Goal: Task Accomplishment & Management: Use online tool/utility

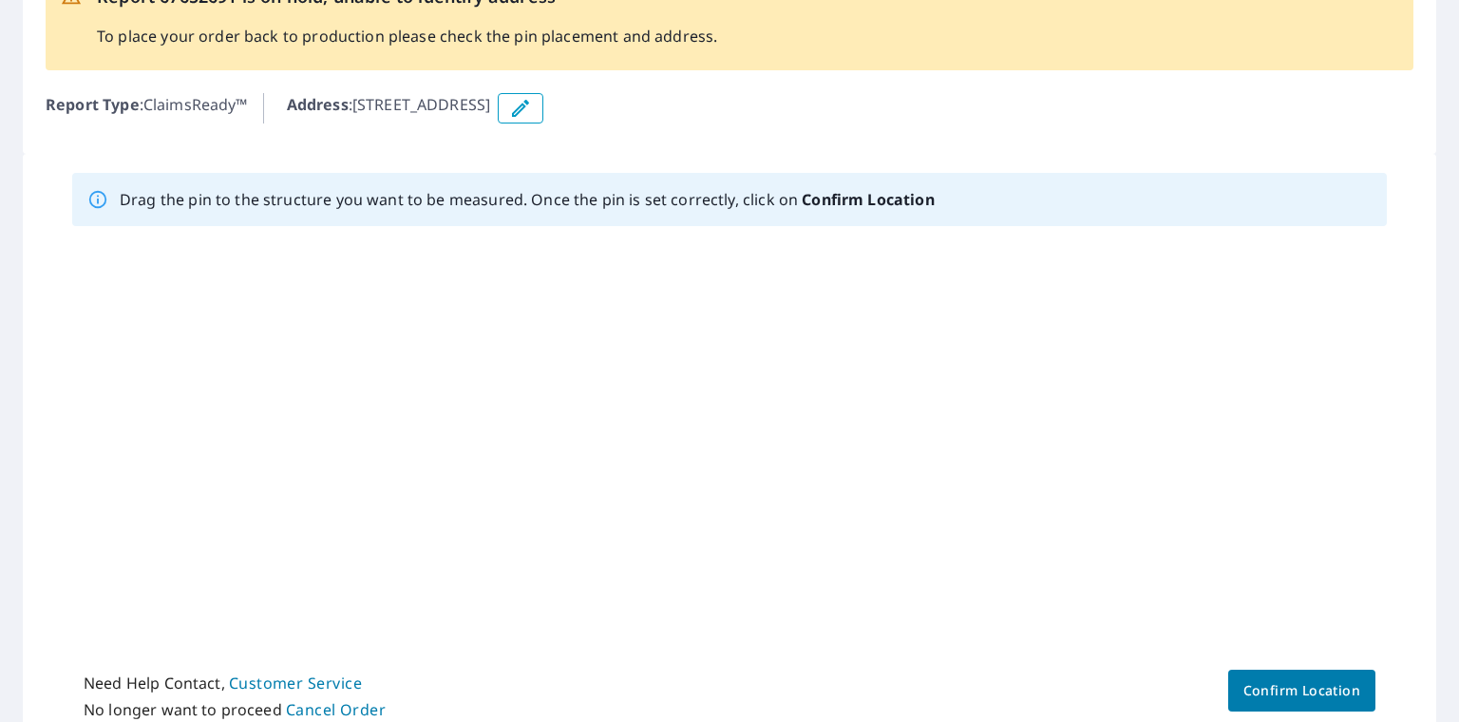
scroll to position [204, 0]
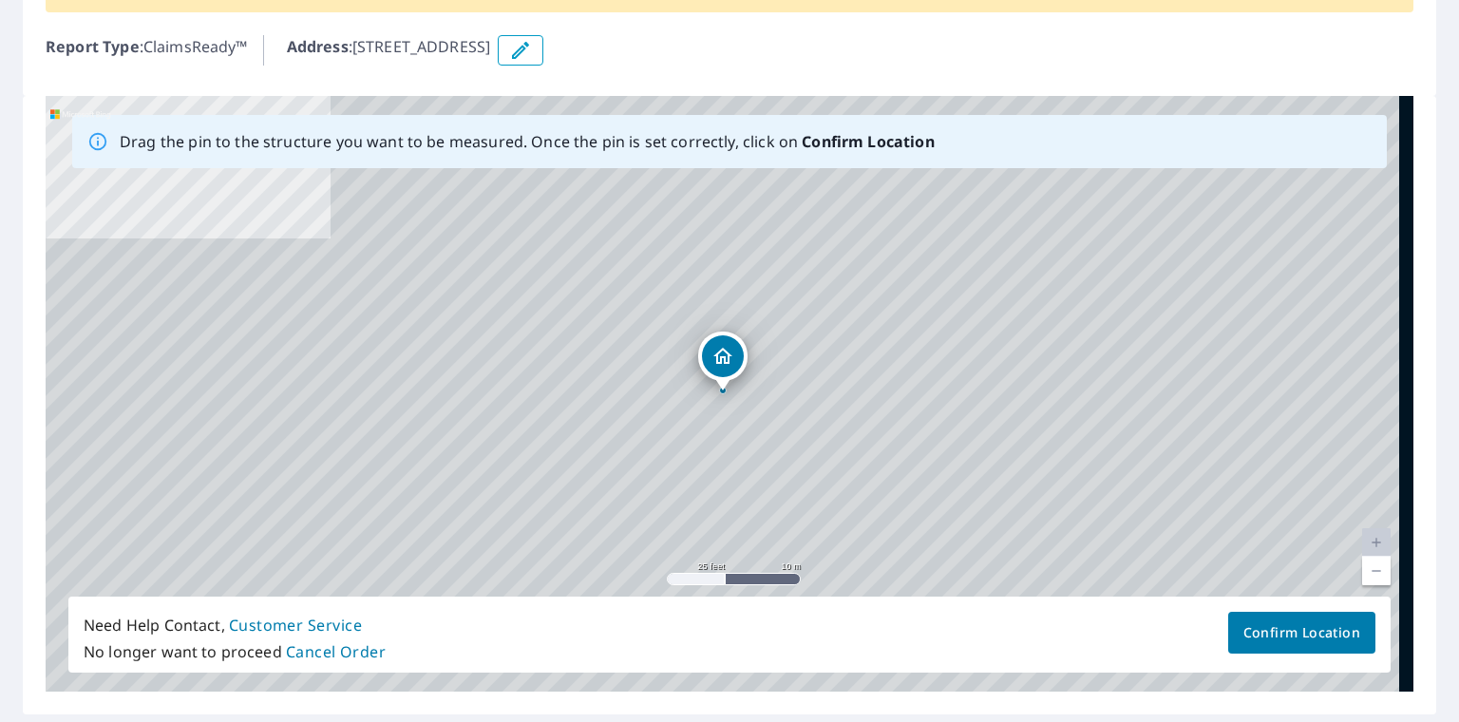
click at [1367, 573] on link "Current Level 20, Zoom Out" at bounding box center [1376, 571] width 28 height 28
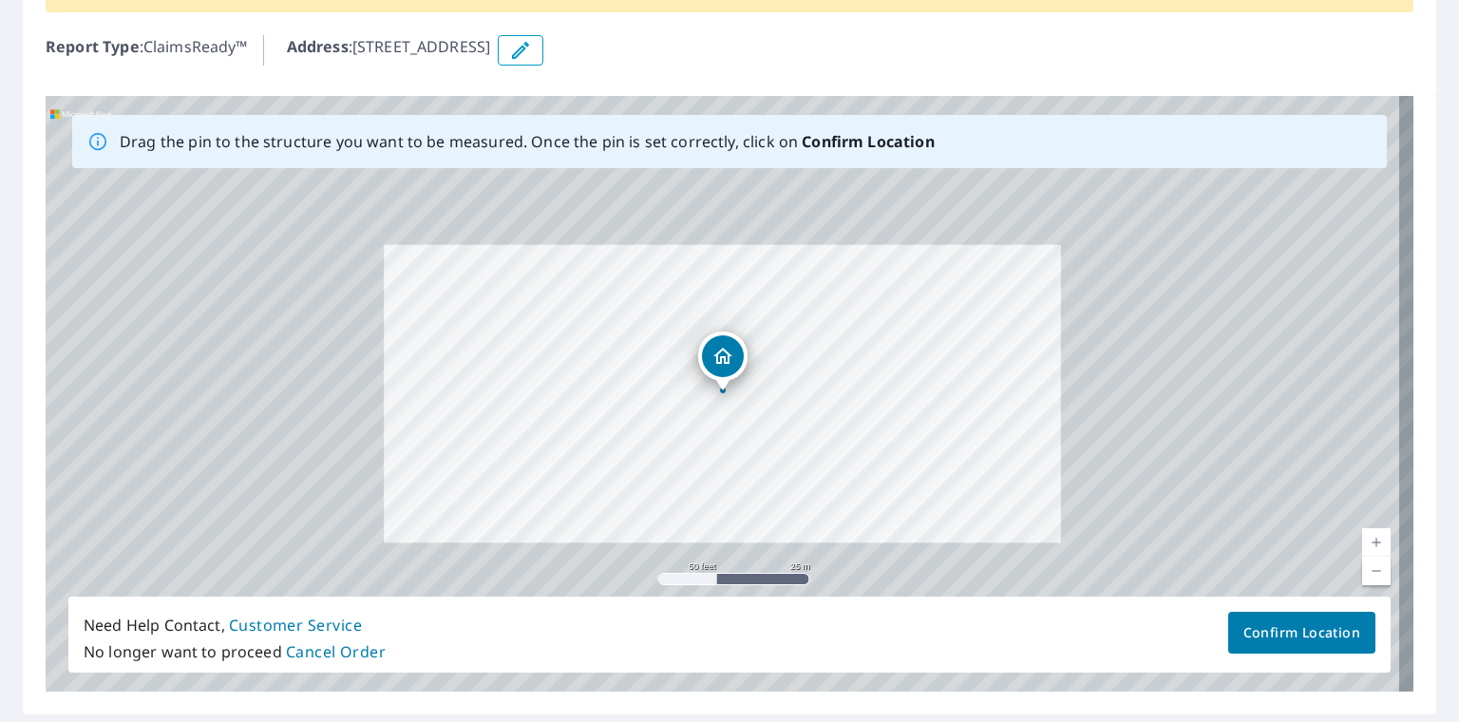
click at [1367, 573] on link "Current Level 19, Zoom Out" at bounding box center [1376, 571] width 28 height 28
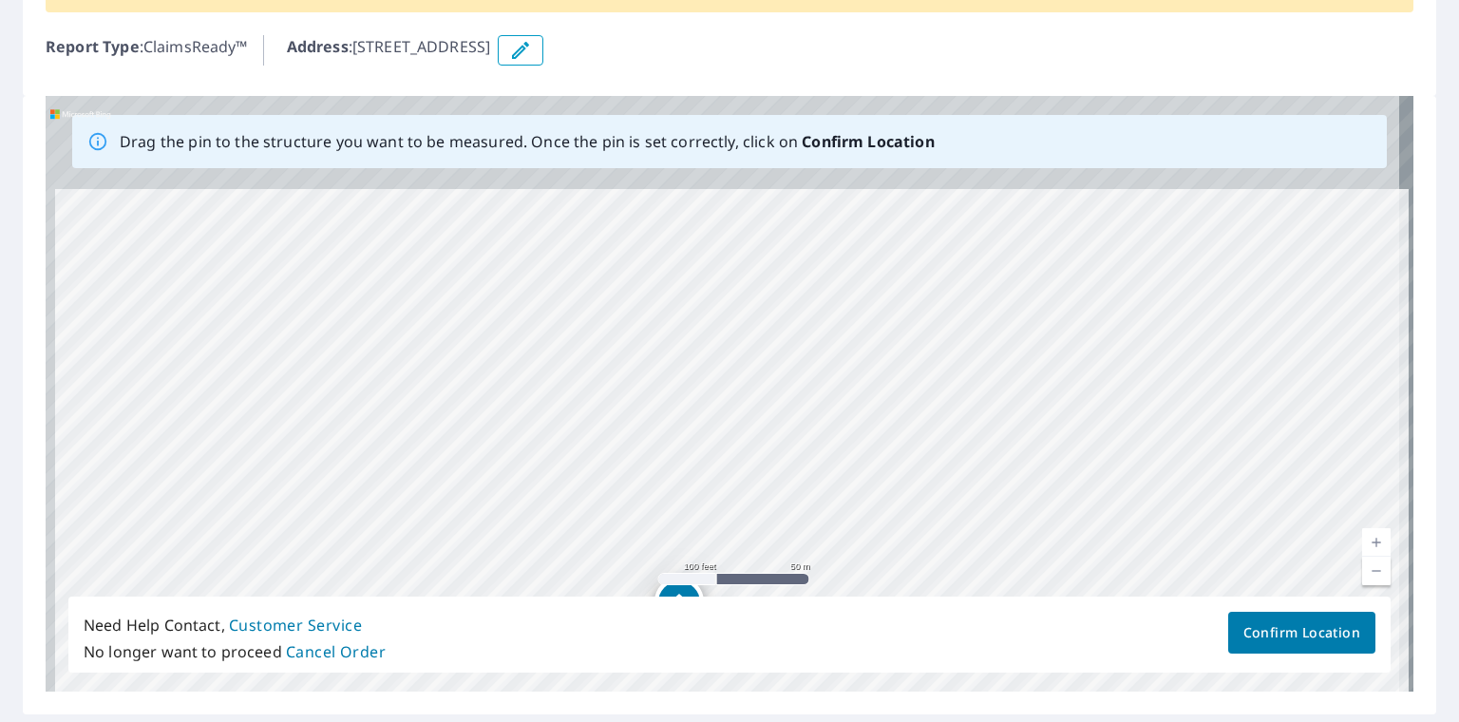
drag, startPoint x: 803, startPoint y: 281, endPoint x: 772, endPoint y: 488, distance: 209.3
click at [772, 488] on div "[STREET_ADDRESS]" at bounding box center [730, 394] width 1368 height 596
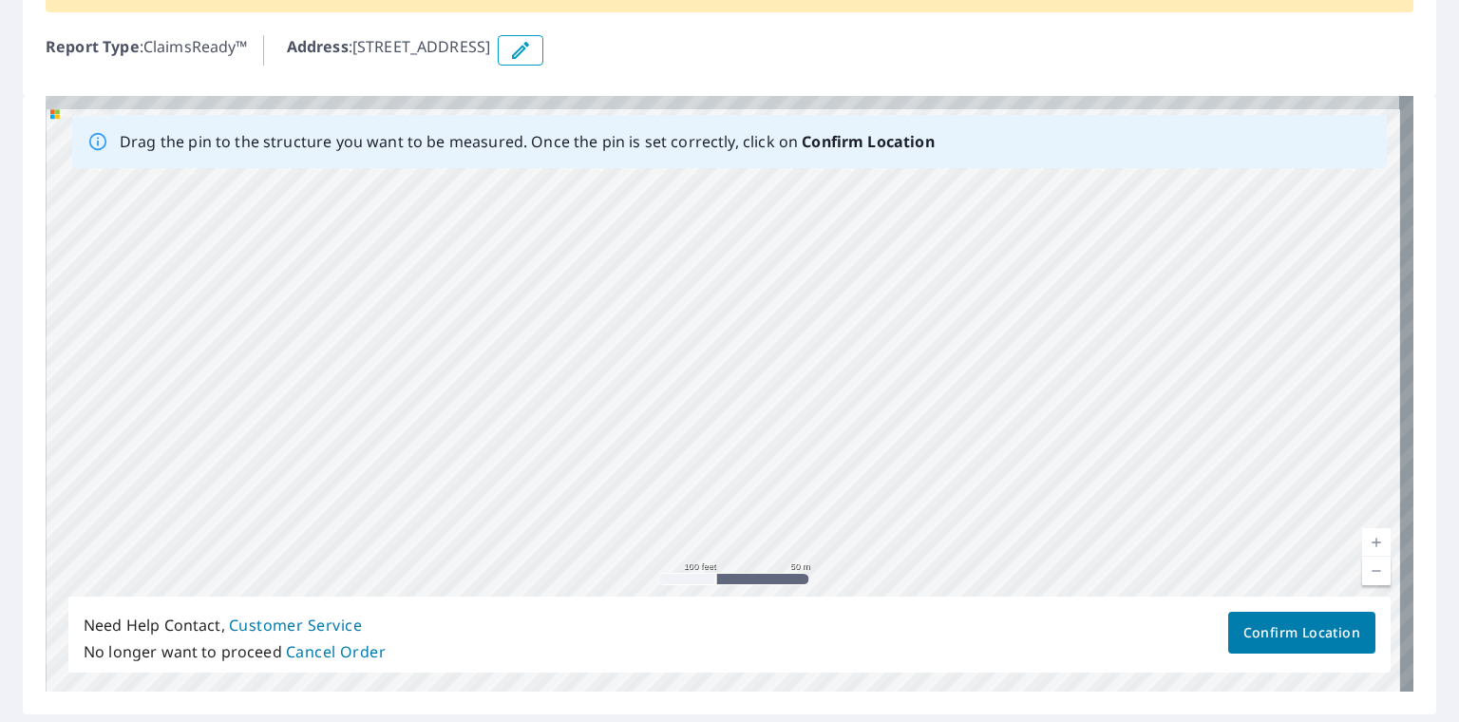
drag, startPoint x: 736, startPoint y: 235, endPoint x: 761, endPoint y: 403, distance: 170.0
click at [761, 403] on div "[STREET_ADDRESS]" at bounding box center [730, 394] width 1368 height 596
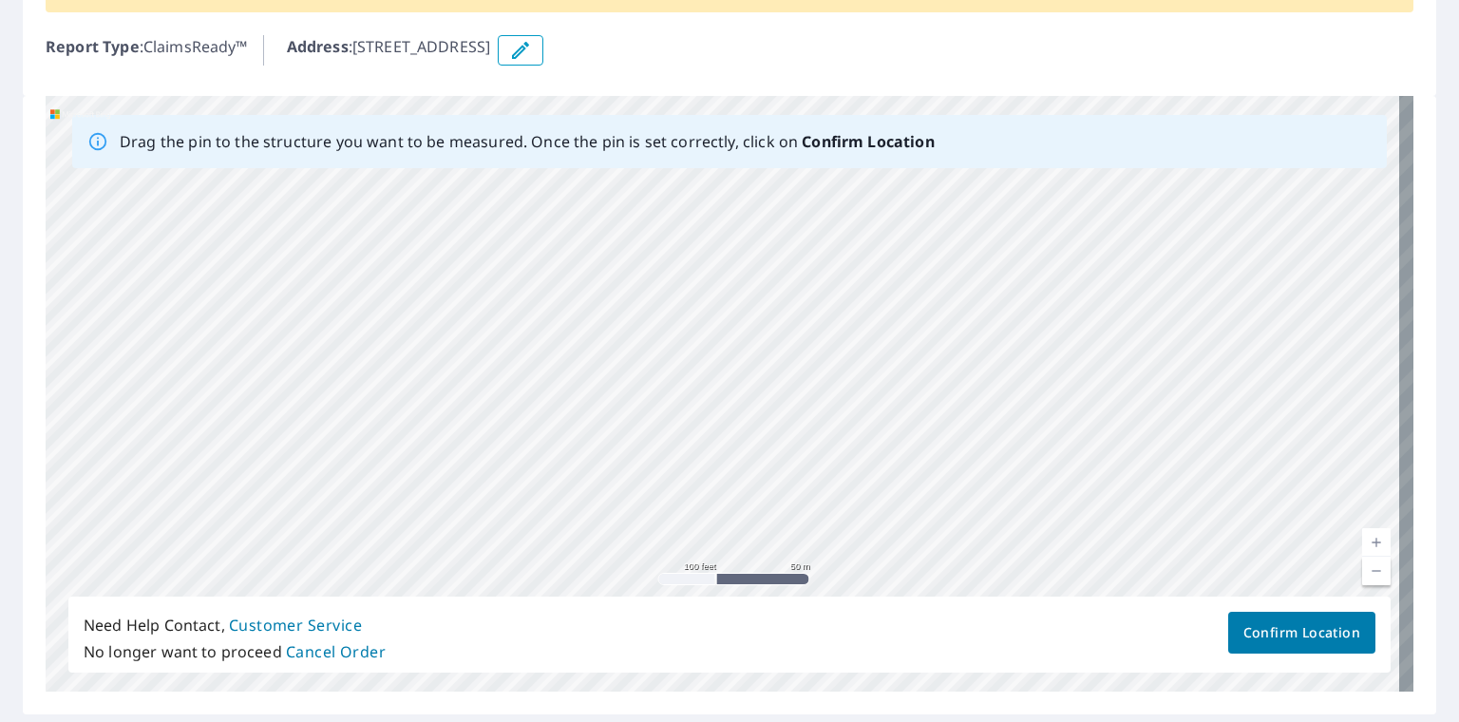
drag, startPoint x: 746, startPoint y: 382, endPoint x: 746, endPoint y: 404, distance: 21.8
click at [746, 404] on div "[STREET_ADDRESS]" at bounding box center [730, 394] width 1368 height 596
drag, startPoint x: 746, startPoint y: 404, endPoint x: 733, endPoint y: 282, distance: 122.2
click at [733, 282] on div "[STREET_ADDRESS]" at bounding box center [730, 394] width 1368 height 596
drag, startPoint x: 821, startPoint y: 346, endPoint x: 810, endPoint y: 228, distance: 118.3
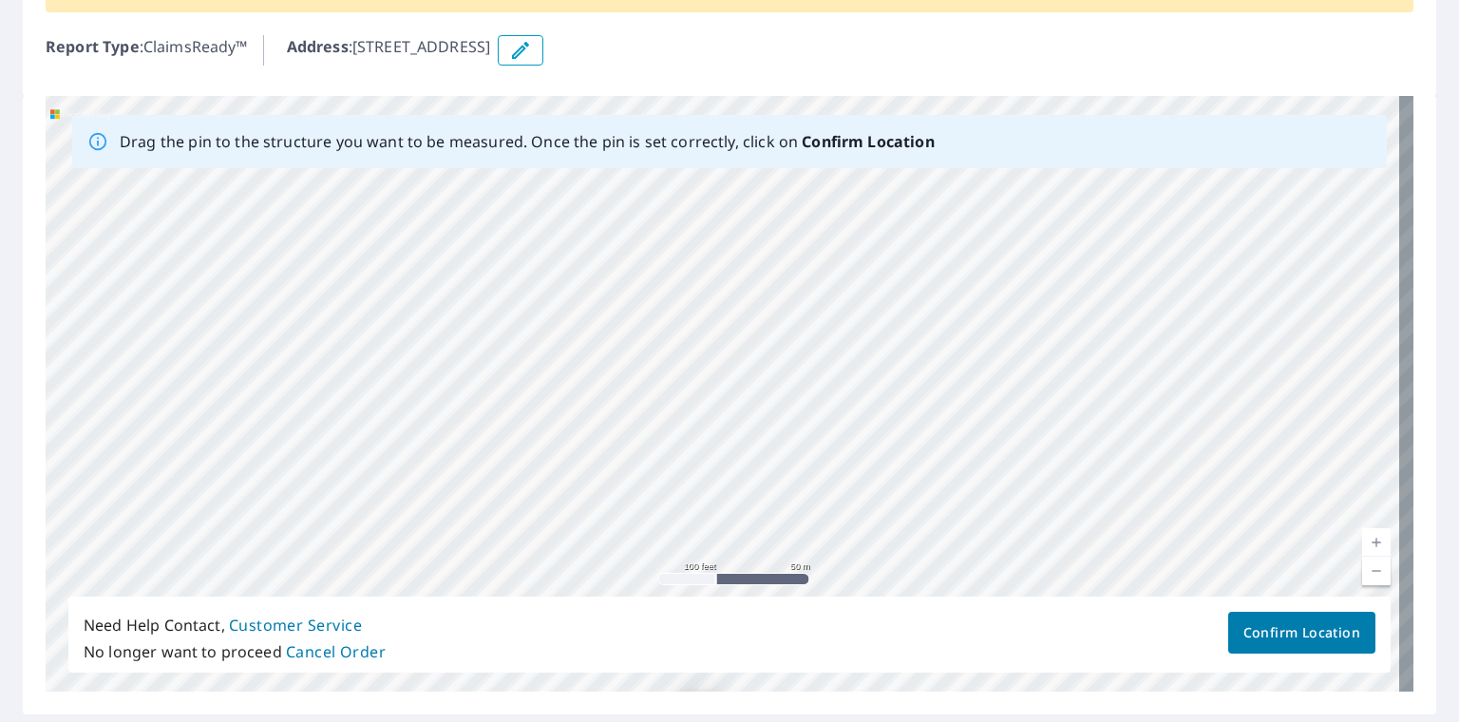
click at [811, 230] on div "[STREET_ADDRESS]" at bounding box center [730, 394] width 1368 height 596
drag, startPoint x: 834, startPoint y: 379, endPoint x: 840, endPoint y: 193, distance: 186.3
click at [840, 193] on div "[STREET_ADDRESS]" at bounding box center [730, 394] width 1368 height 596
drag, startPoint x: 850, startPoint y: 367, endPoint x: 1028, endPoint y: 382, distance: 178.3
click at [1028, 382] on div "[STREET_ADDRESS]" at bounding box center [730, 394] width 1368 height 596
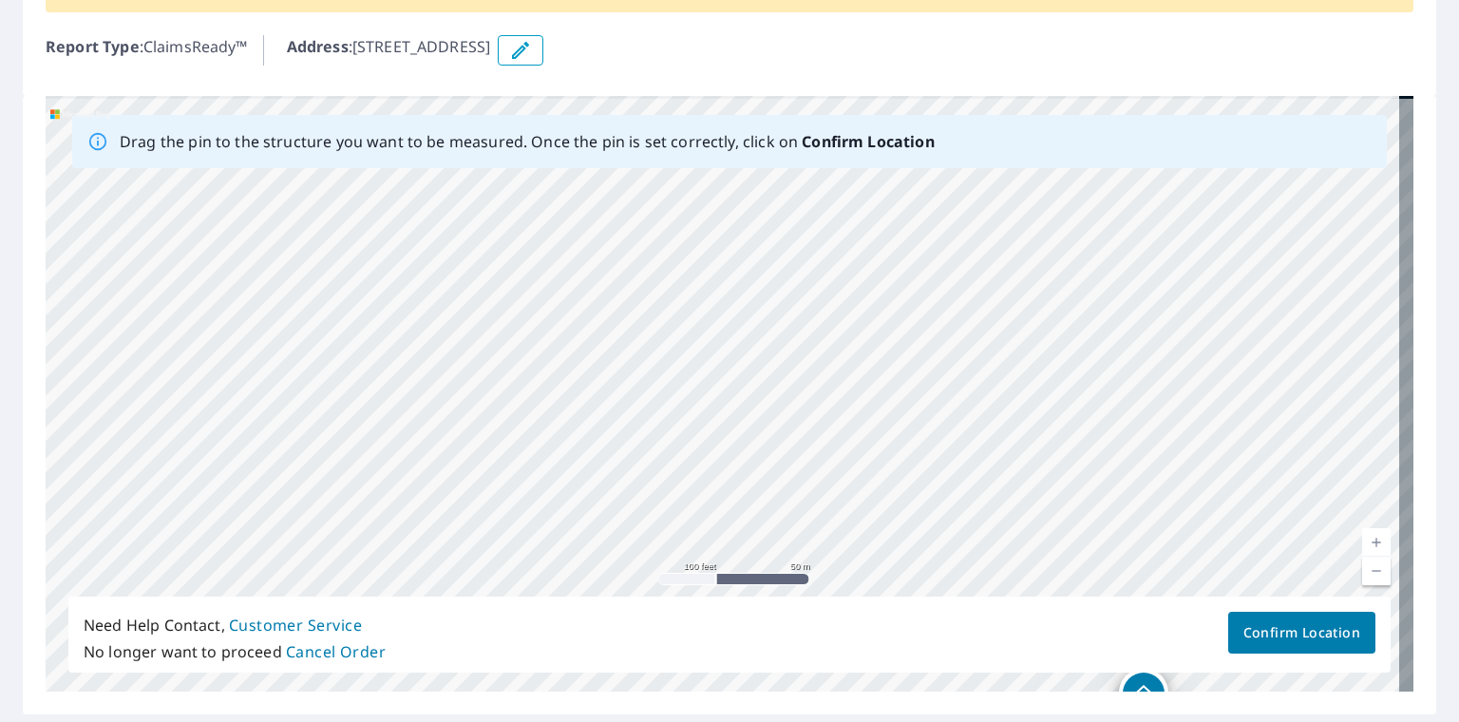
drag, startPoint x: 589, startPoint y: 201, endPoint x: 847, endPoint y: 445, distance: 354.8
click at [847, 445] on div "[STREET_ADDRESS]" at bounding box center [730, 394] width 1368 height 596
drag, startPoint x: 672, startPoint y: 462, endPoint x: 692, endPoint y: 543, distance: 84.1
click at [692, 543] on div "[STREET_ADDRESS]" at bounding box center [730, 394] width 1368 height 596
drag, startPoint x: 621, startPoint y: 376, endPoint x: 709, endPoint y: 503, distance: 153.6
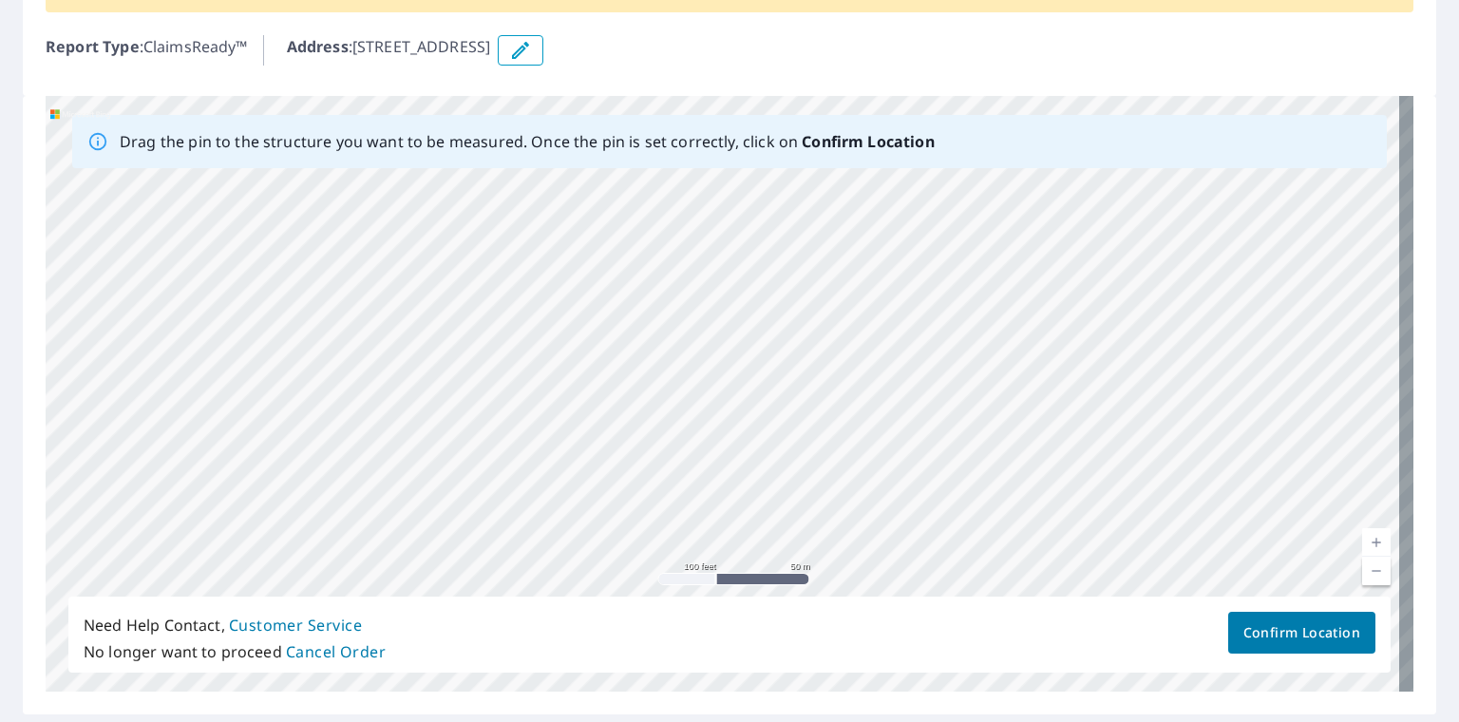
click at [709, 503] on div "[STREET_ADDRESS]" at bounding box center [730, 394] width 1368 height 596
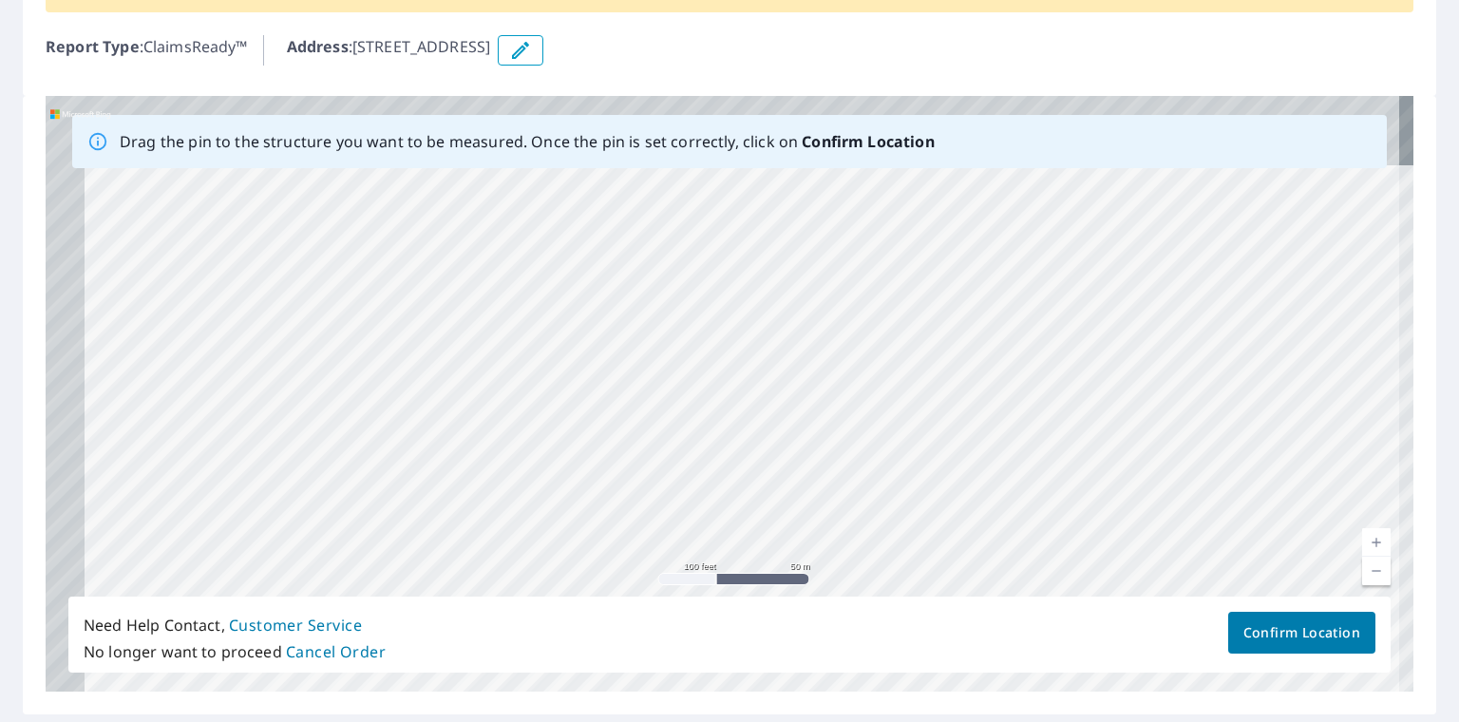
drag, startPoint x: 739, startPoint y: 388, endPoint x: 796, endPoint y: 510, distance: 135.2
click at [796, 510] on div "[STREET_ADDRESS]" at bounding box center [730, 394] width 1368 height 596
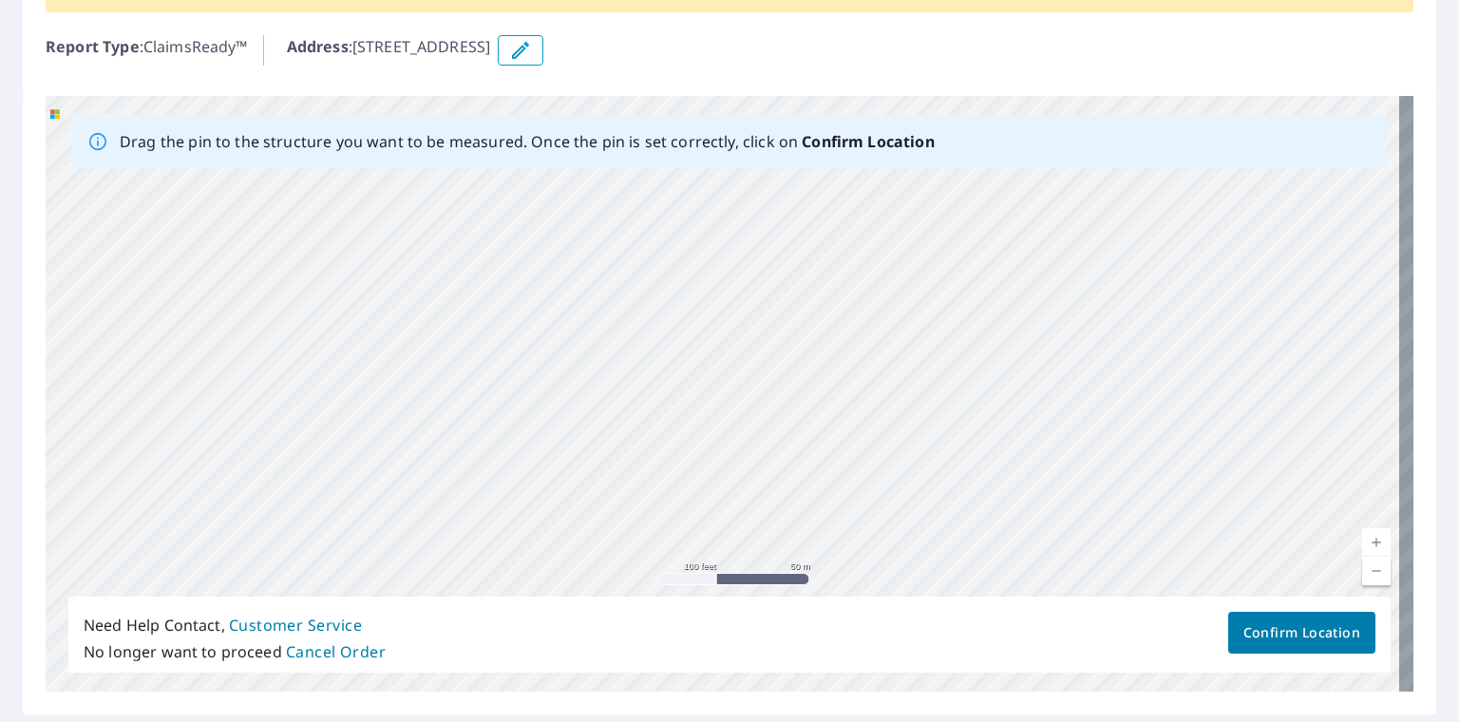
drag, startPoint x: 760, startPoint y: 404, endPoint x: 787, endPoint y: 304, distance: 103.2
click at [788, 289] on div "[STREET_ADDRESS]" at bounding box center [730, 394] width 1368 height 596
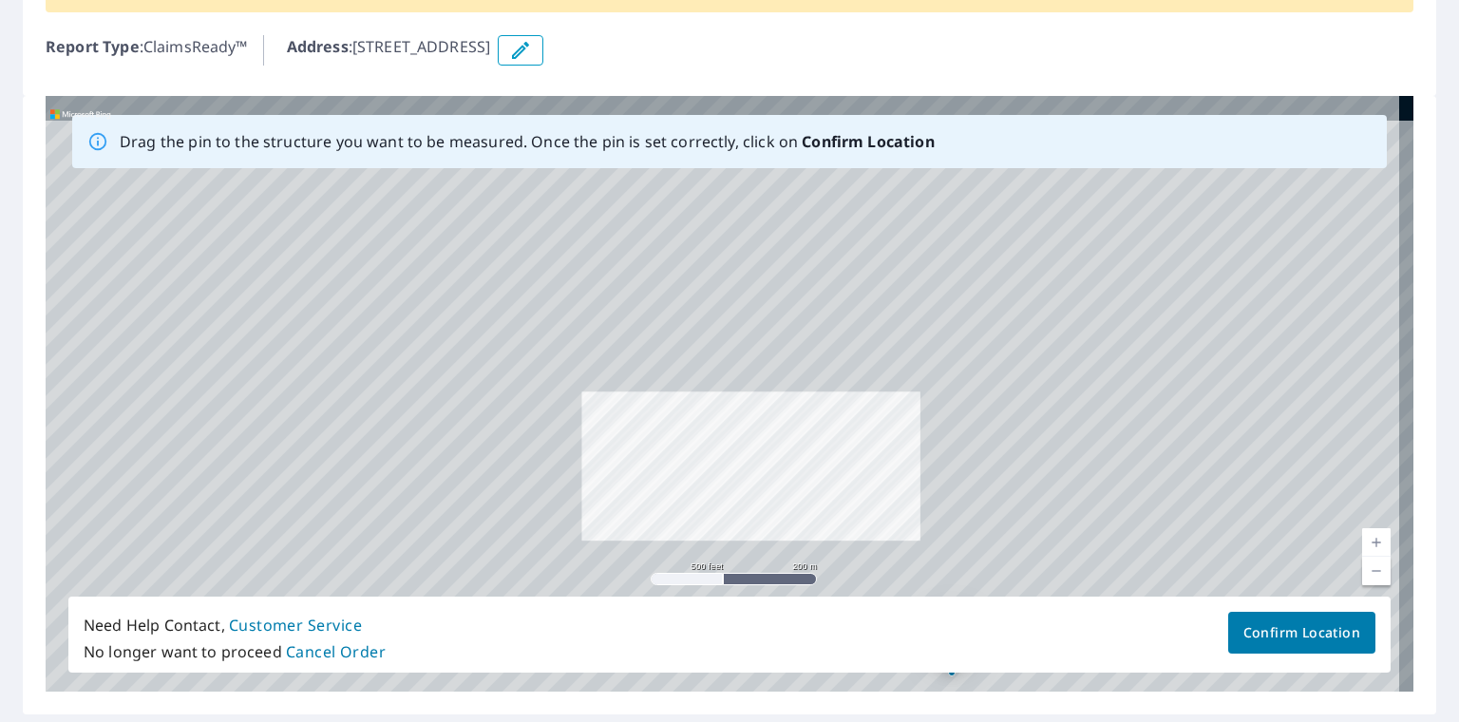
drag, startPoint x: 746, startPoint y: 289, endPoint x: 719, endPoint y: 426, distance: 139.4
click at [719, 426] on div "[STREET_ADDRESS]" at bounding box center [730, 394] width 1368 height 596
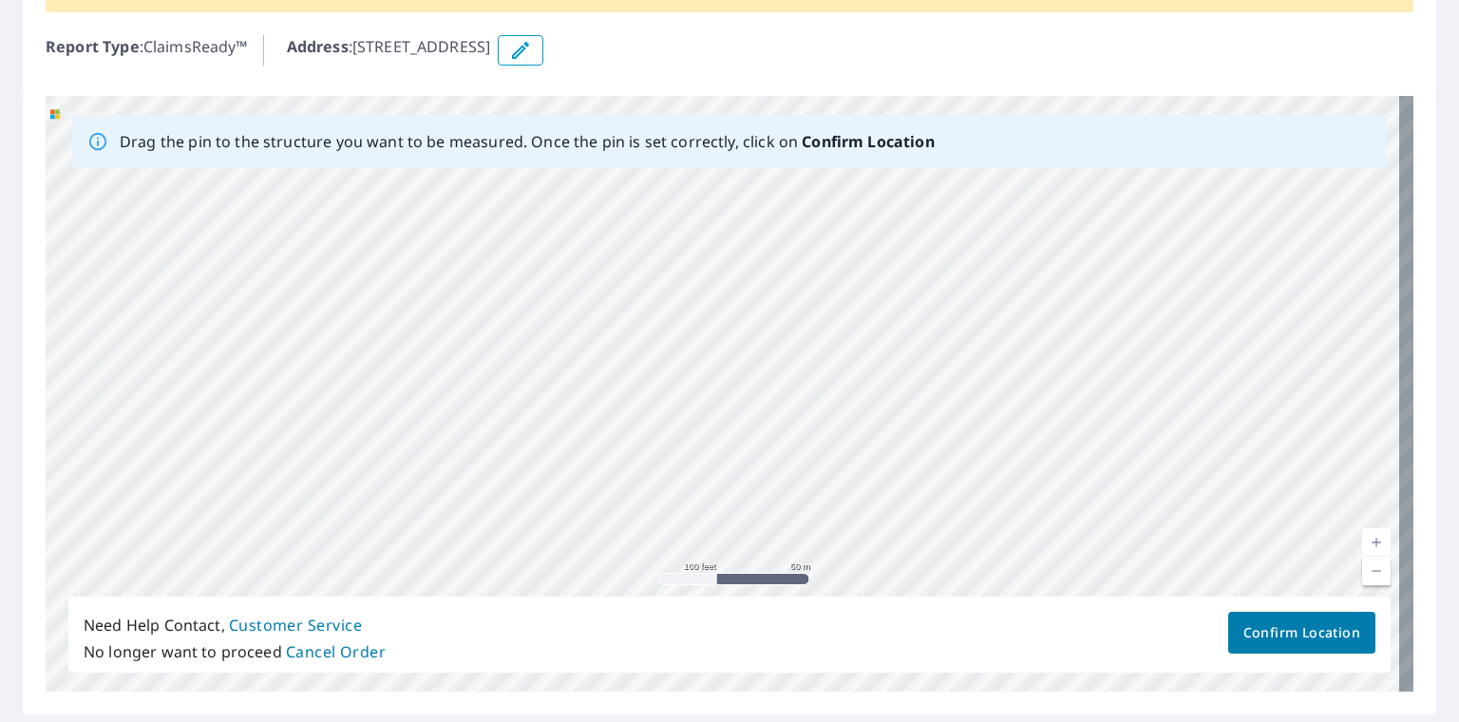
drag, startPoint x: 716, startPoint y: 378, endPoint x: 668, endPoint y: 275, distance: 113.5
click at [668, 276] on div "[STREET_ADDRESS]" at bounding box center [730, 394] width 1368 height 596
drag, startPoint x: 961, startPoint y: 458, endPoint x: 850, endPoint y: 377, distance: 137.4
click at [850, 377] on div "[STREET_ADDRESS]" at bounding box center [730, 394] width 1368 height 596
click at [1362, 570] on link "Current Level 20, Zoom Out" at bounding box center [1376, 571] width 28 height 28
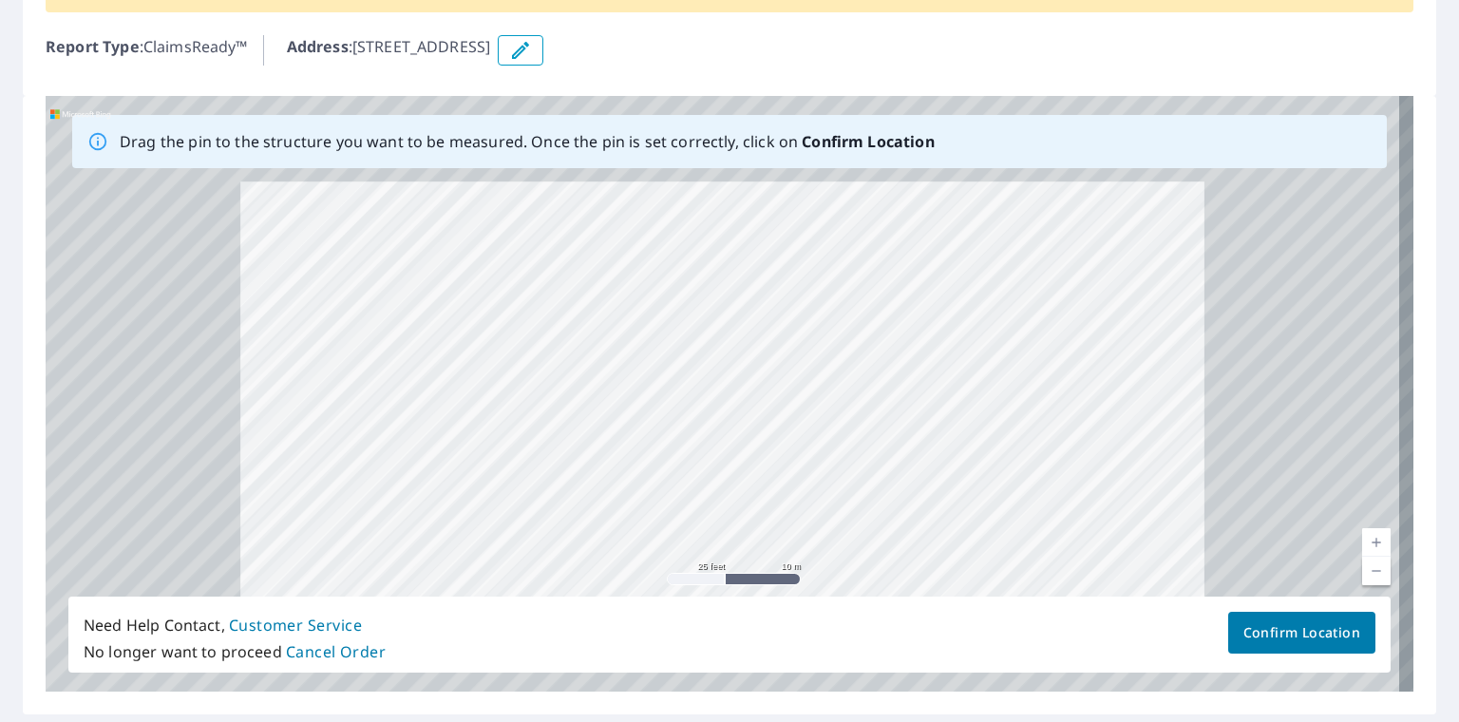
click at [1362, 570] on link "Current Level 20, Zoom Out" at bounding box center [1376, 571] width 28 height 28
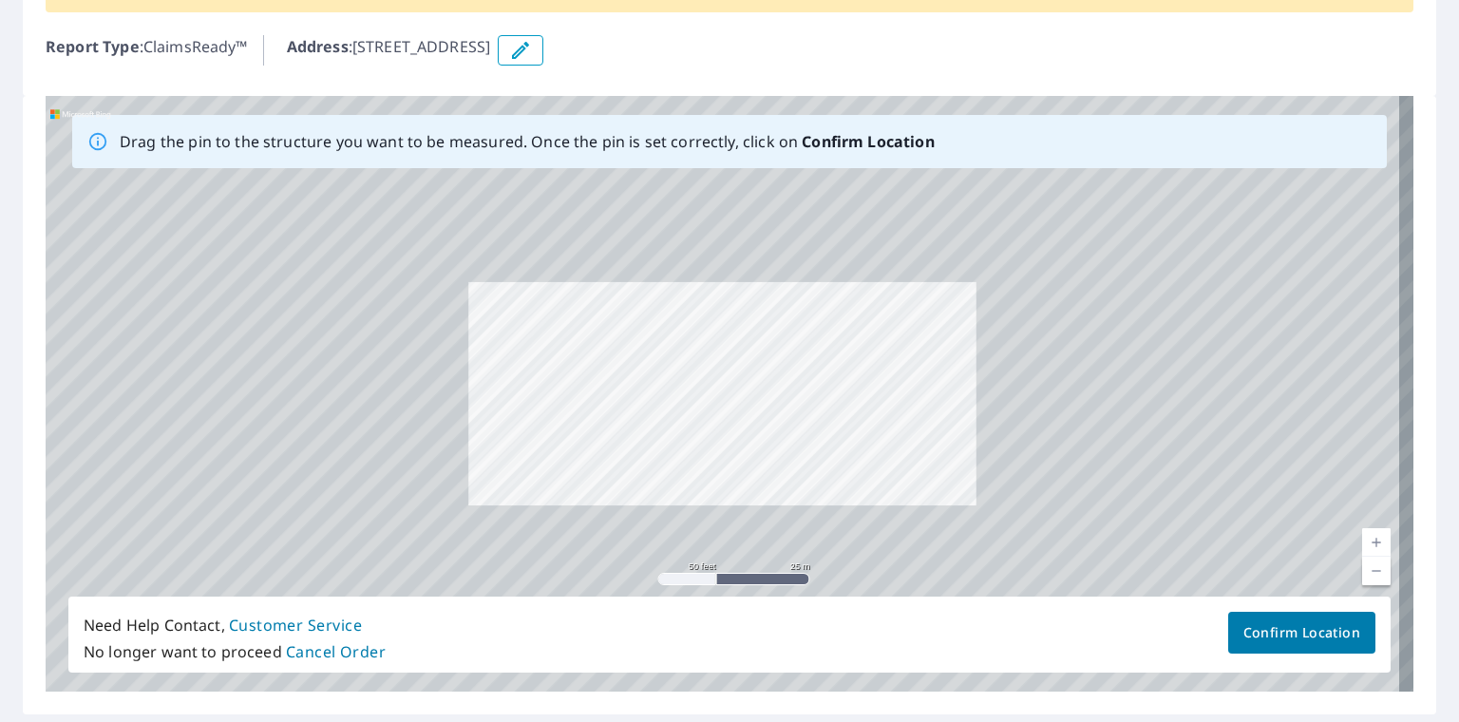
click at [1362, 570] on link "Current Level 19, Zoom Out" at bounding box center [1376, 571] width 28 height 28
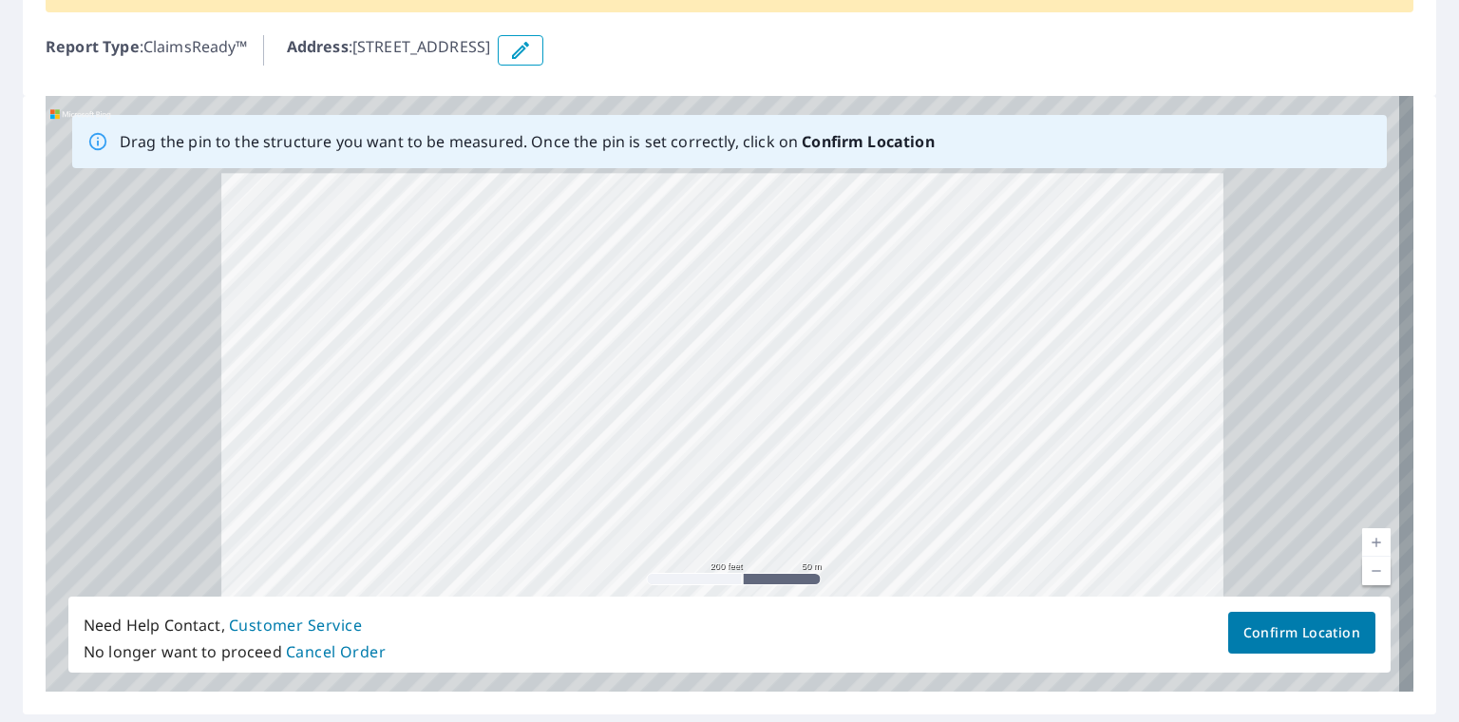
click at [1362, 570] on link "Current Level 18, Zoom Out" at bounding box center [1376, 571] width 28 height 28
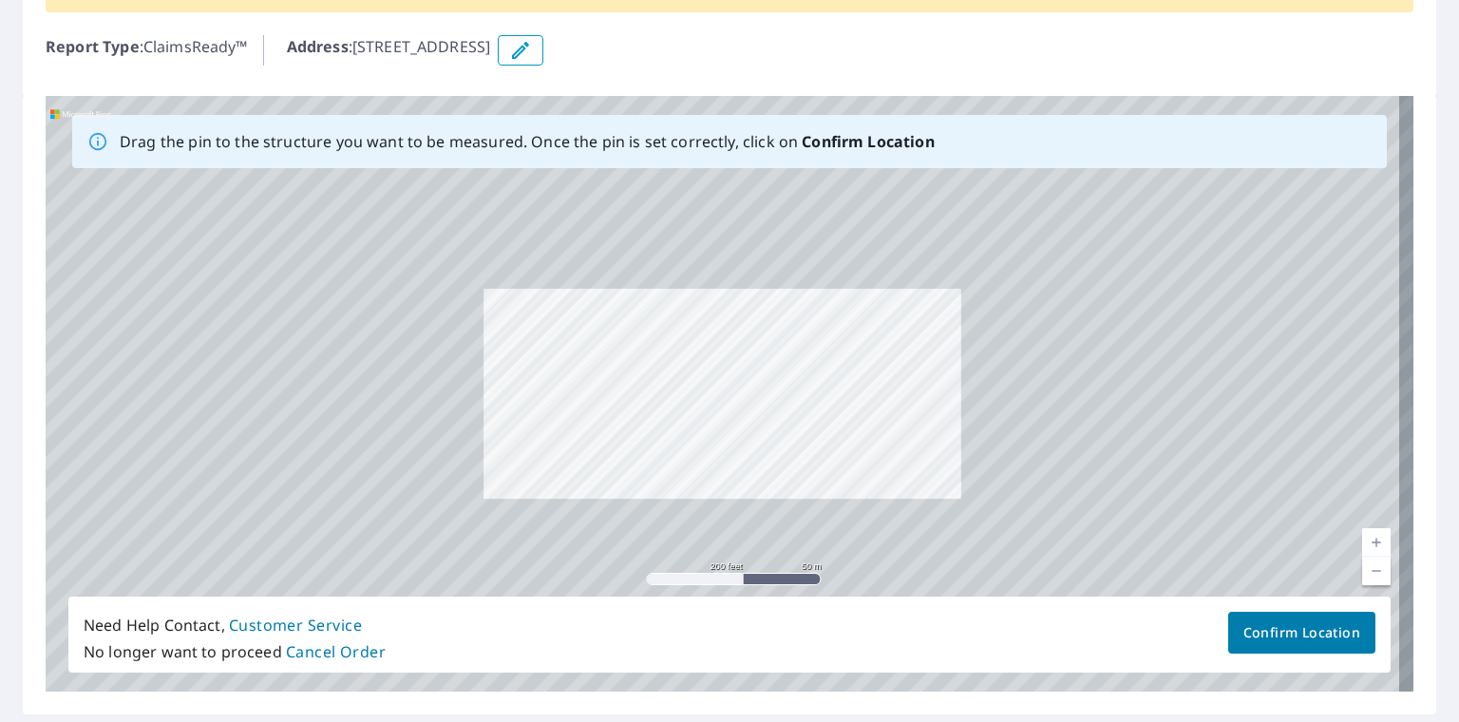
click at [1362, 570] on link "Current Level 17, Zoom Out" at bounding box center [1376, 571] width 28 height 28
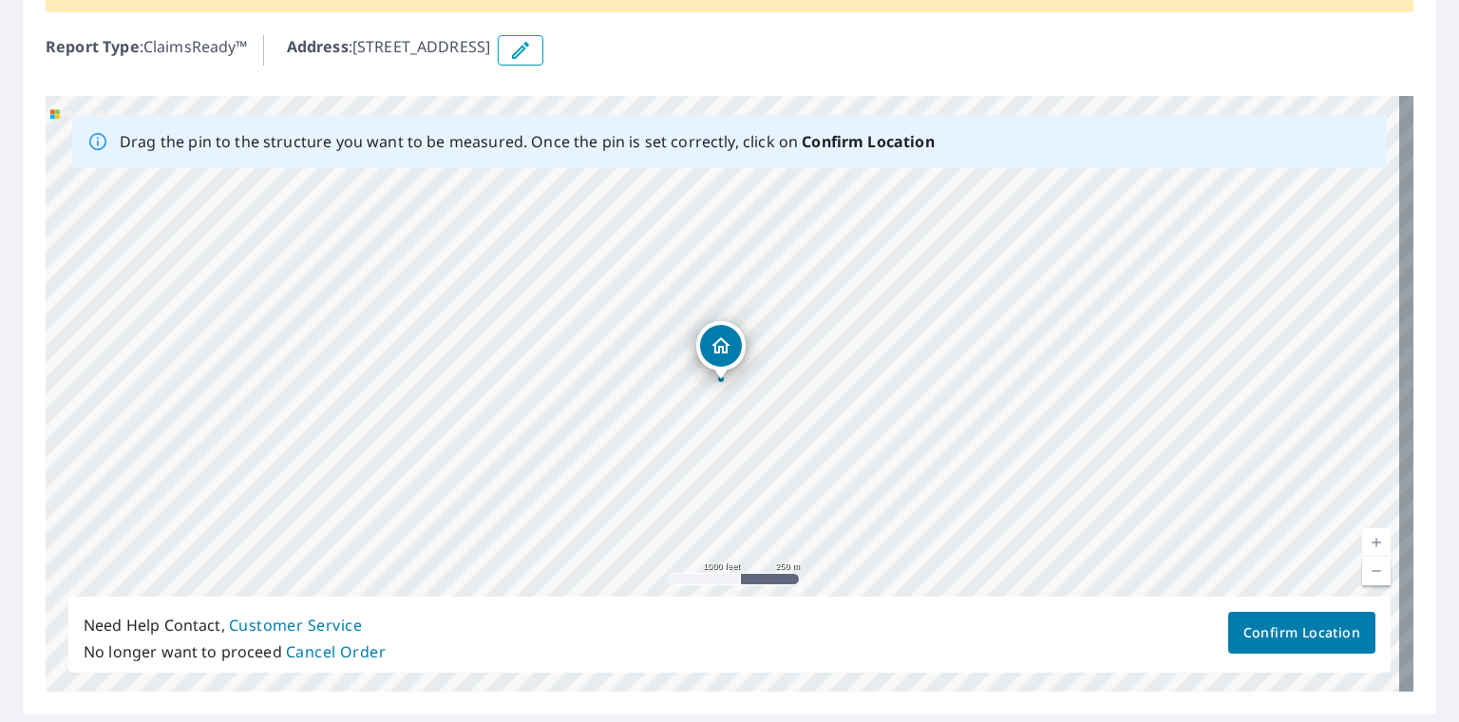
drag, startPoint x: 859, startPoint y: 488, endPoint x: 716, endPoint y: 333, distance: 210.4
click at [1369, 528] on link "Current Level 15, Zoom In" at bounding box center [1376, 542] width 28 height 28
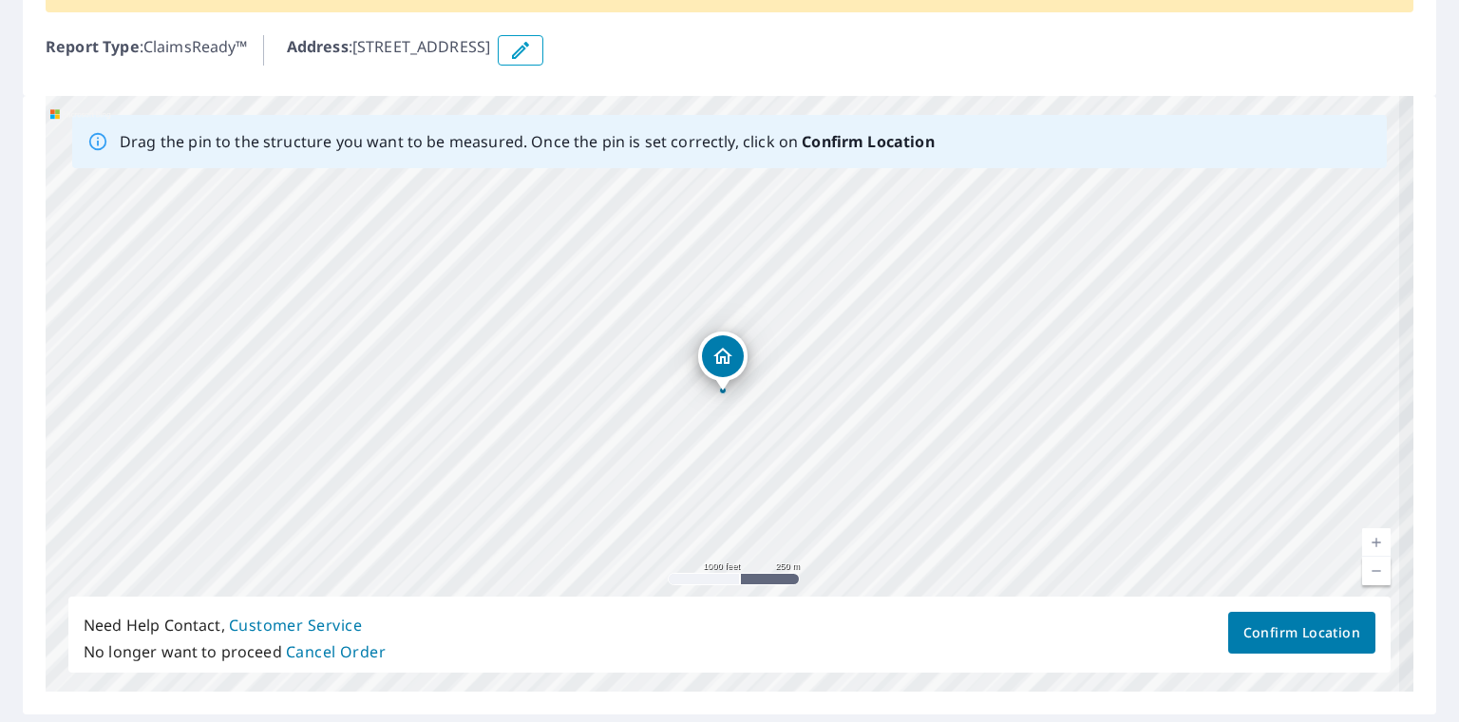
click at [1369, 528] on link "Current Level 15, Zoom In" at bounding box center [1376, 542] width 28 height 28
click at [1369, 528] on link "Current Level 15.796972903530484, Zoom In" at bounding box center [1376, 542] width 28 height 28
click at [1369, 528] on link "Current Level 16.63082129494614, Zoom In" at bounding box center [1376, 542] width 28 height 28
click at [1369, 528] on link "Current Level 18.210161496989322, Zoom In Disabled" at bounding box center [1376, 542] width 28 height 28
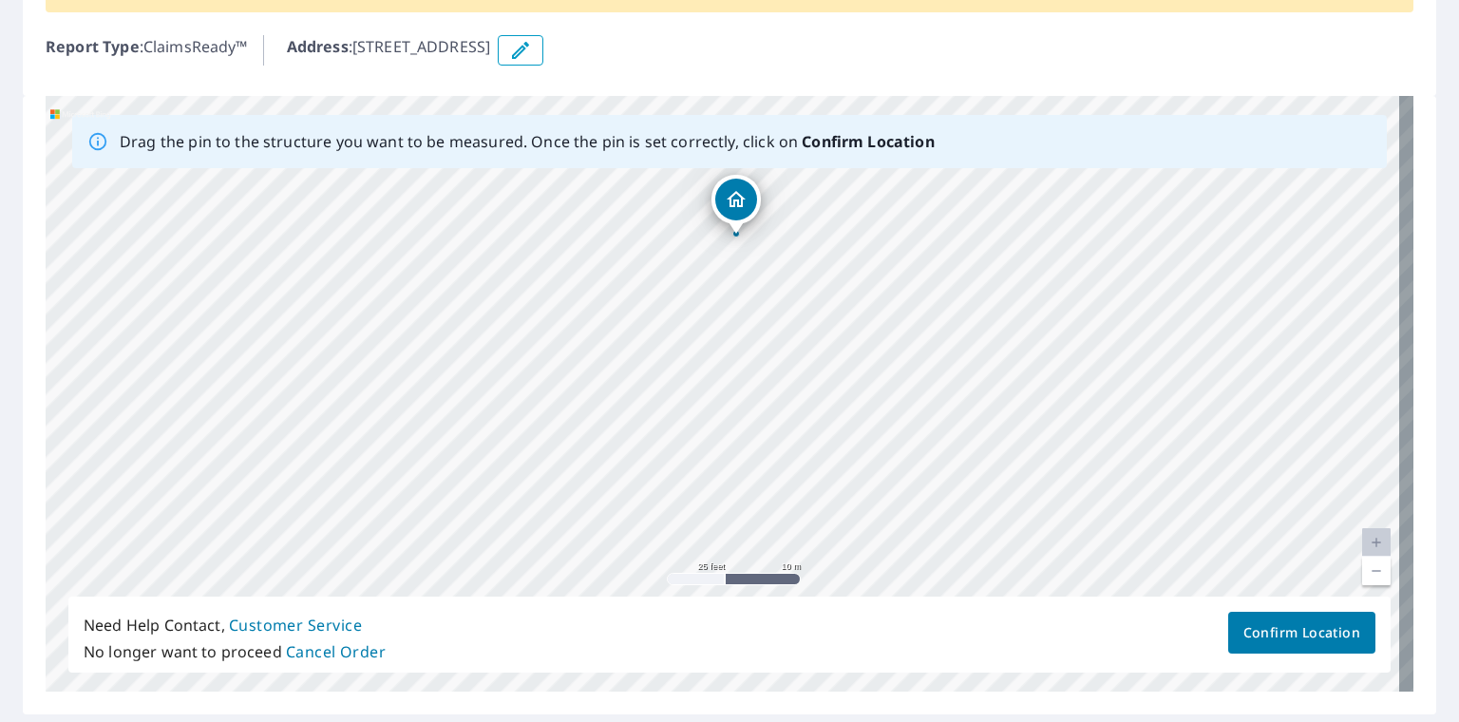
drag, startPoint x: 925, startPoint y: 430, endPoint x: 939, endPoint y: 272, distance: 159.2
click at [939, 272] on div "[STREET_ADDRESS]" at bounding box center [730, 394] width 1368 height 596
drag, startPoint x: 732, startPoint y: 193, endPoint x: 776, endPoint y: 517, distance: 326.9
click at [776, 517] on div "[STREET_ADDRESS]" at bounding box center [730, 394] width 1368 height 596
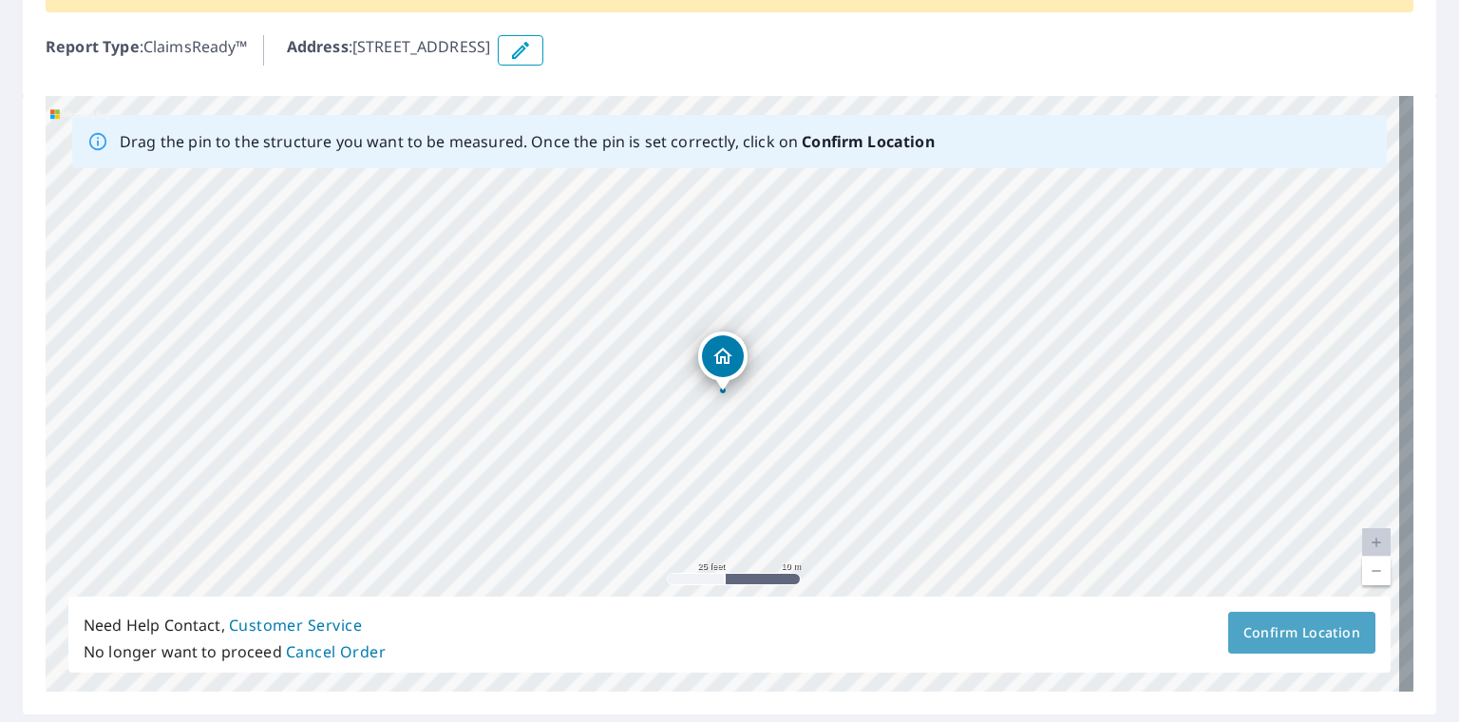
click at [1244, 634] on span "Confirm Location" at bounding box center [1302, 633] width 117 height 24
